Goal: Find specific page/section: Find specific page/section

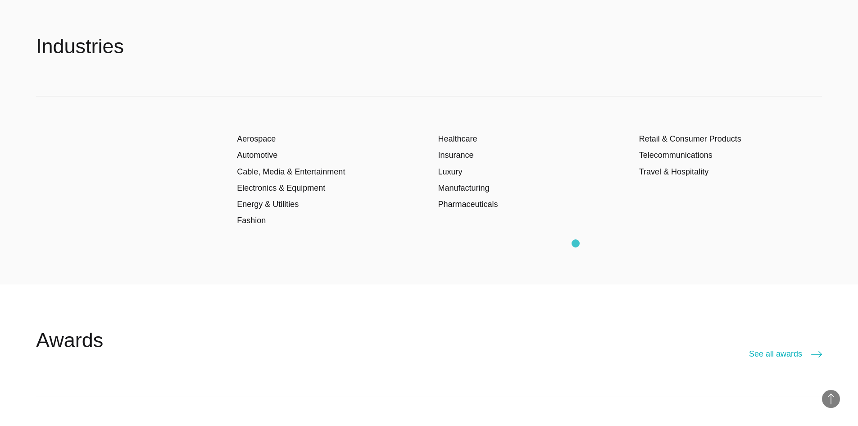
scroll to position [1757, 0]
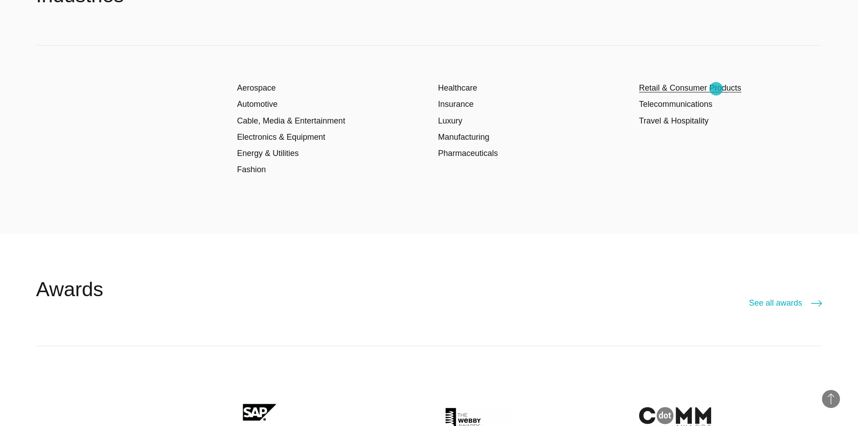
click at [716, 89] on link "Retail & Consumer Products" at bounding box center [690, 87] width 102 height 9
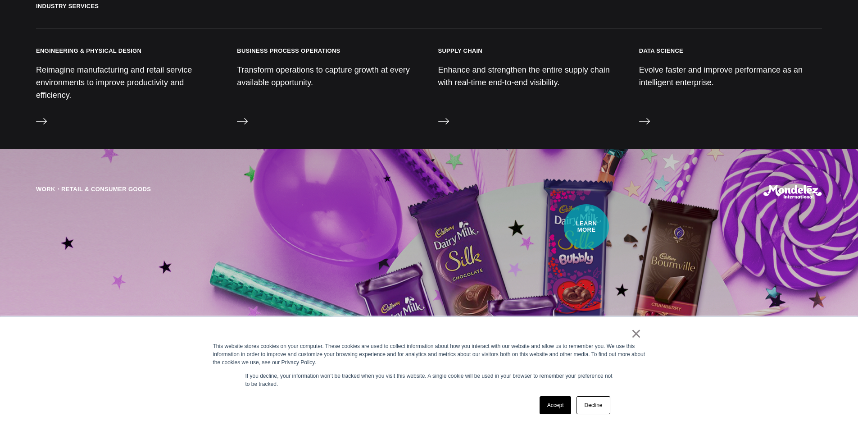
scroll to position [2613, 0]
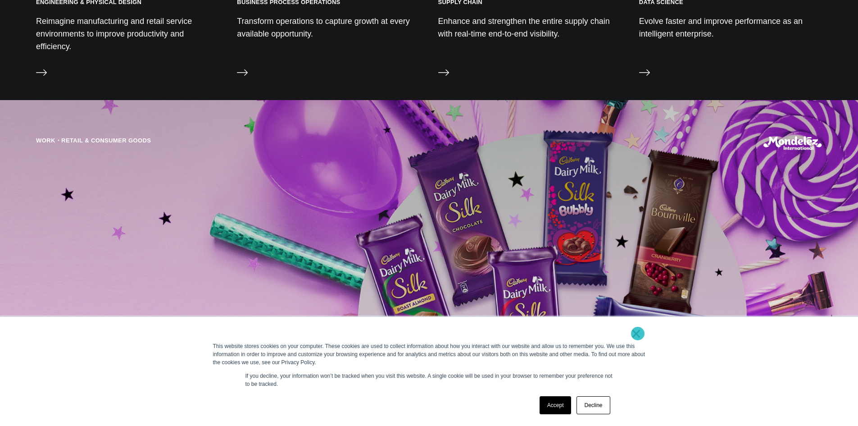
click at [638, 333] on link "×" at bounding box center [636, 333] width 11 height 8
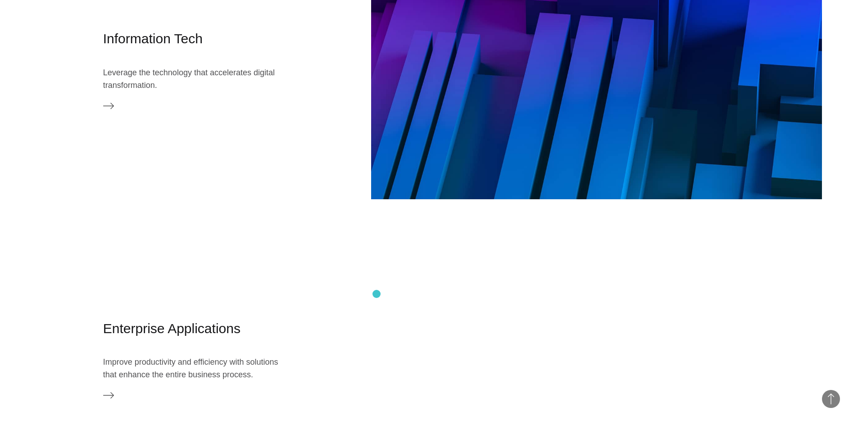
scroll to position [1757, 0]
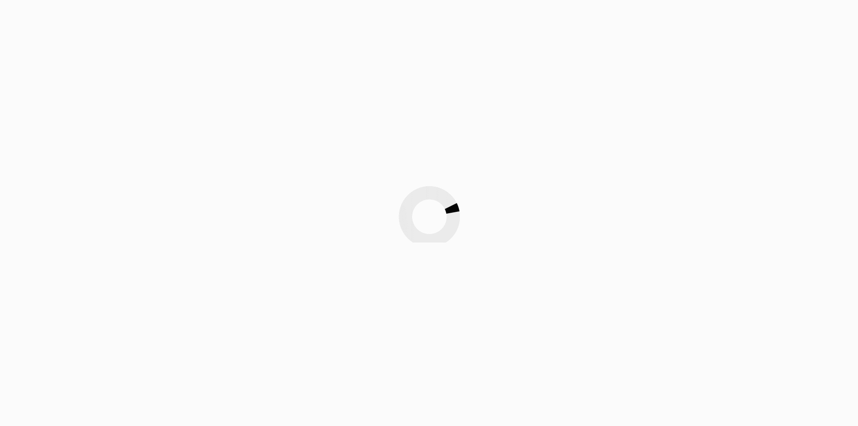
scroll to position [1757, 0]
